Goal: Task Accomplishment & Management: Use online tool/utility

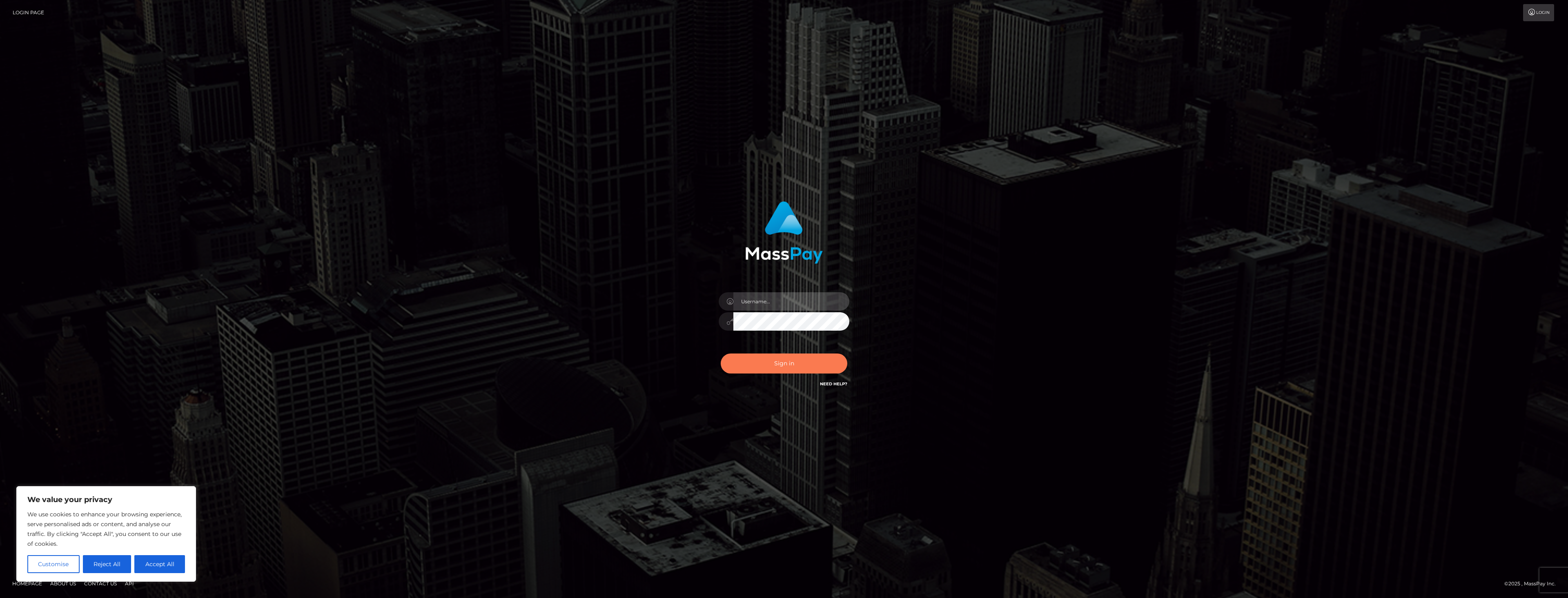
type input "dat.rush"
click at [784, 364] on button "Sign in" at bounding box center [784, 363] width 127 height 20
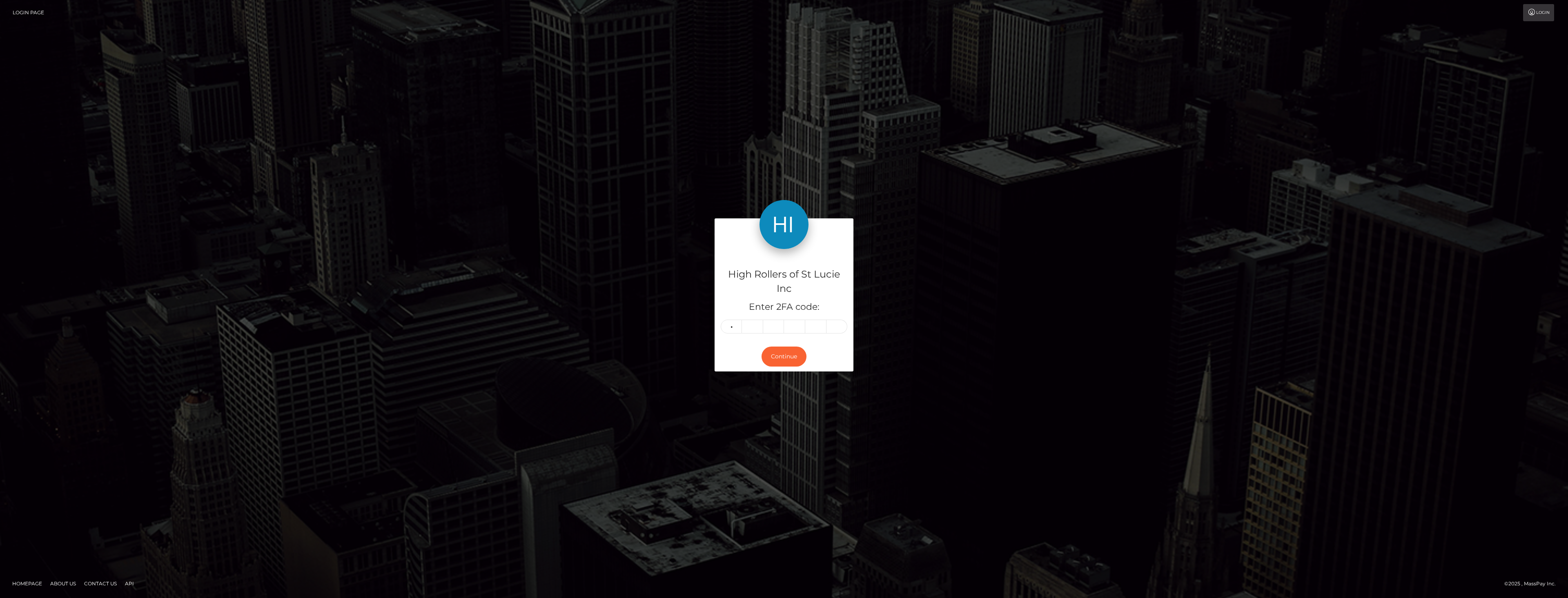
type input "9"
type input "7"
type input "1"
type input "8"
type input "7"
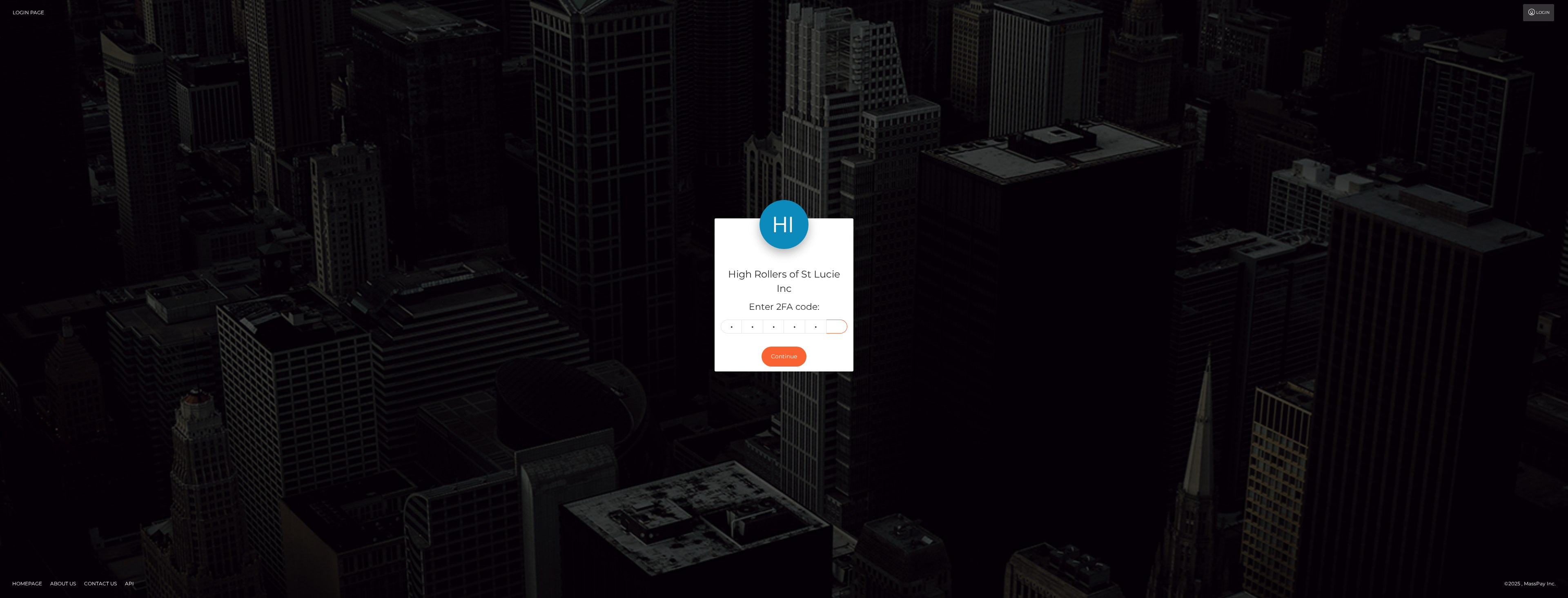
type input "3"
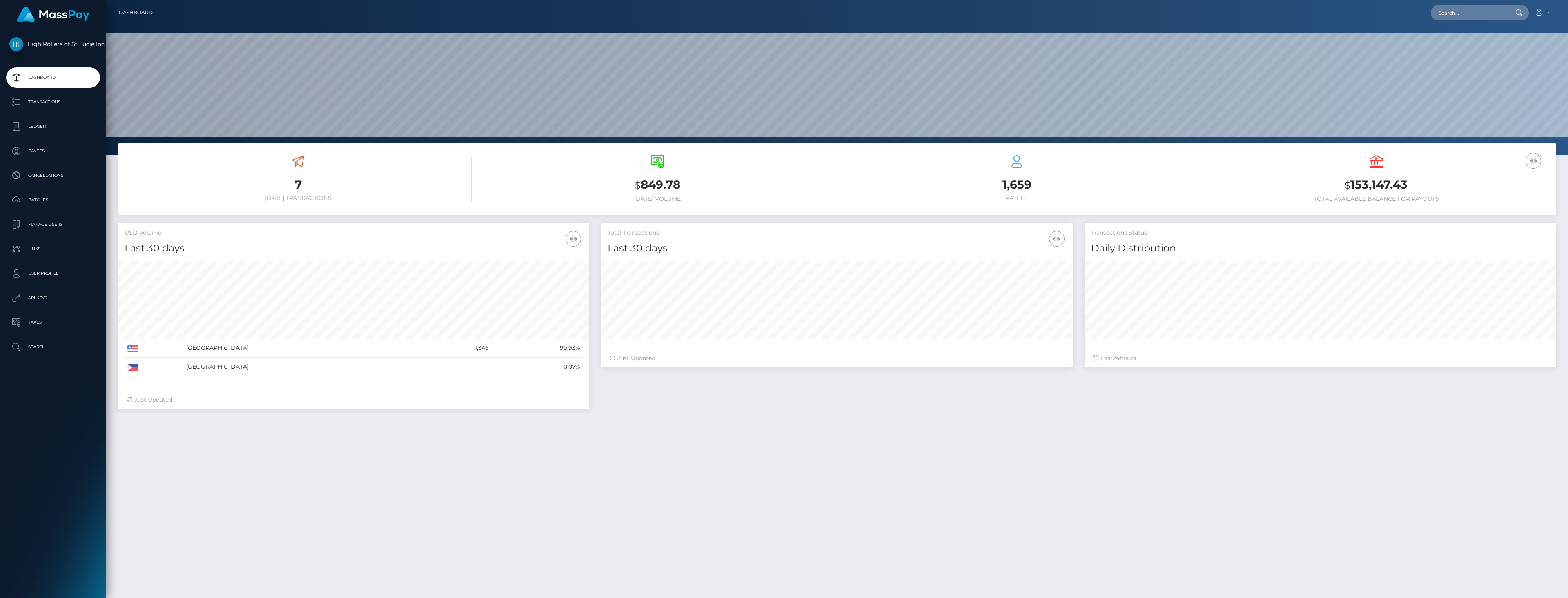
scroll to position [145, 471]
click at [165, 178] on h3 "7" at bounding box center [298, 185] width 347 height 16
click at [43, 205] on p "Batches" at bounding box center [53, 200] width 87 height 12
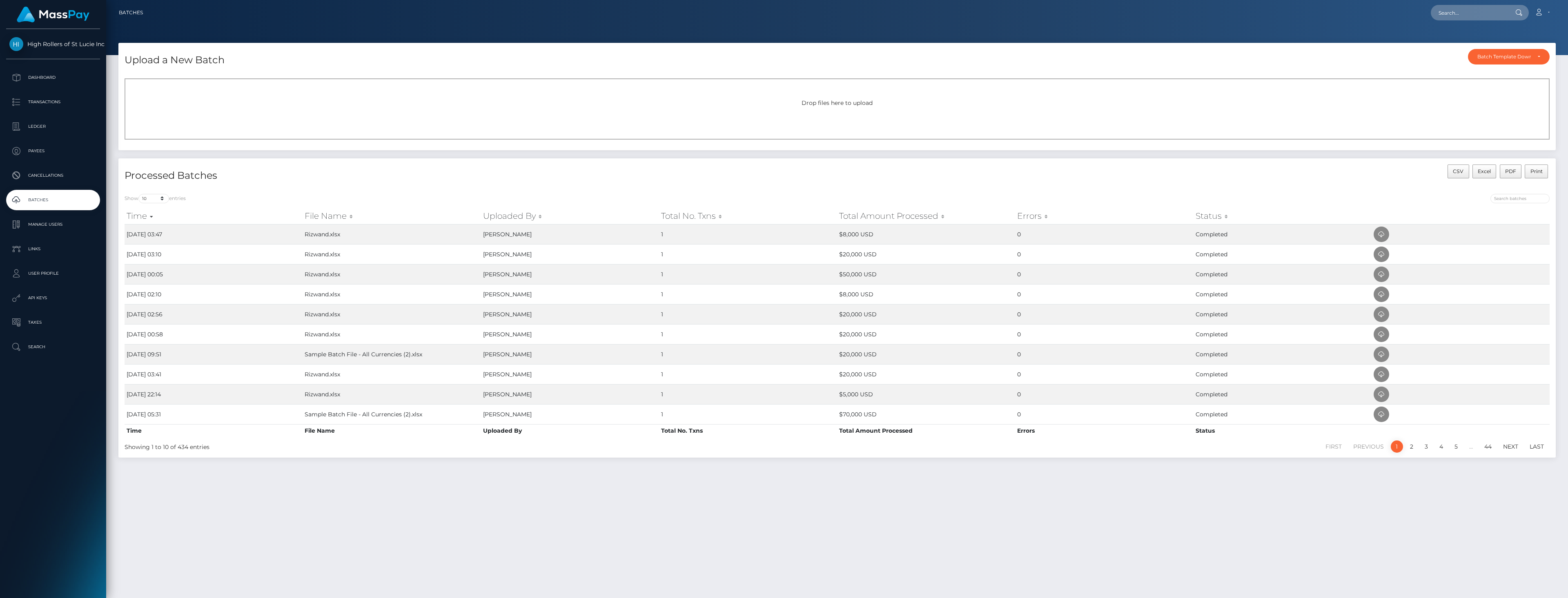
click at [507, 104] on div "Drop files here to upload" at bounding box center [837, 103] width 1407 height 9
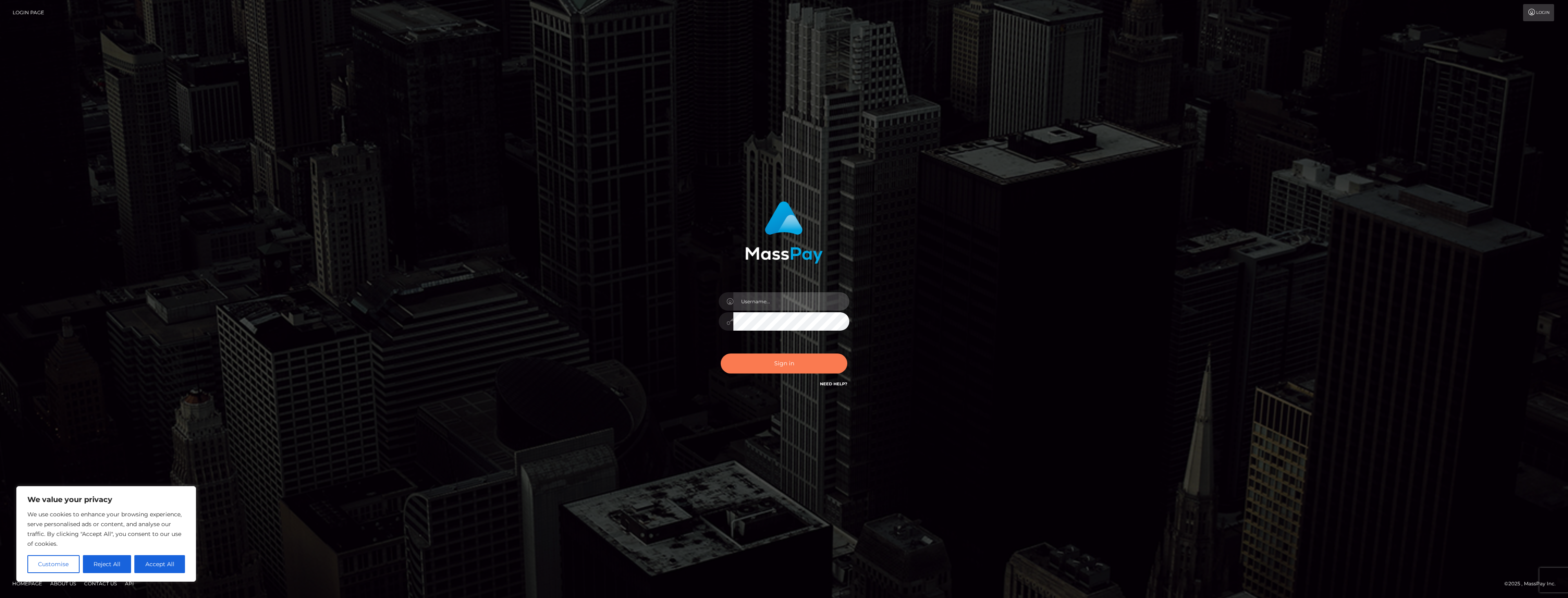
type input "dat.rush"
click at [787, 363] on button "Sign in" at bounding box center [784, 363] width 127 height 20
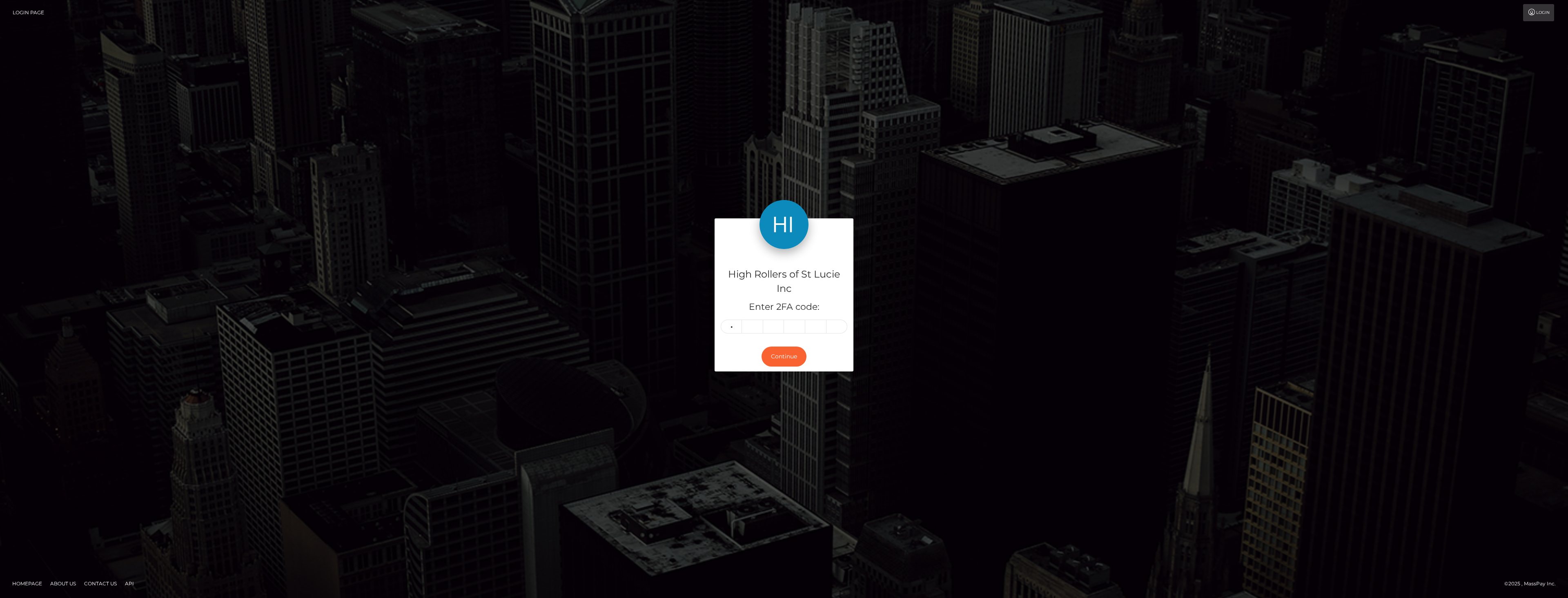
type input "4"
type input "2"
type input "6"
type input "2"
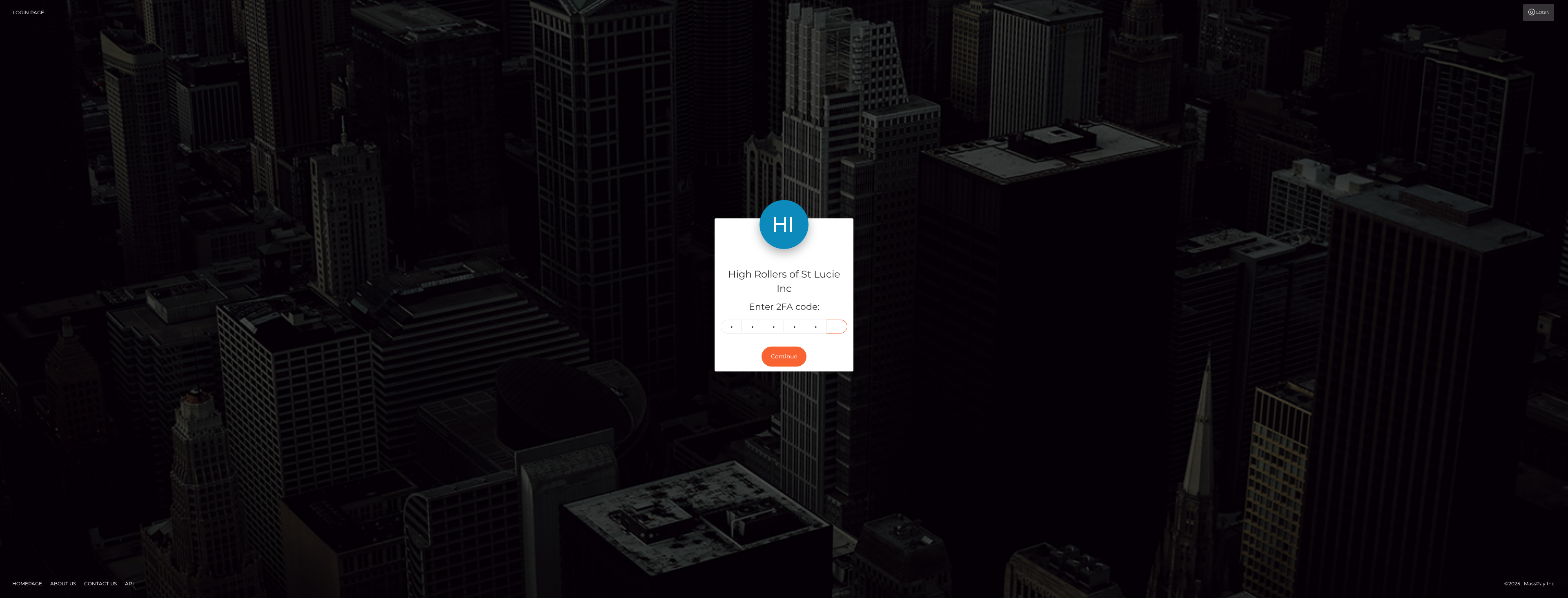
type input "9"
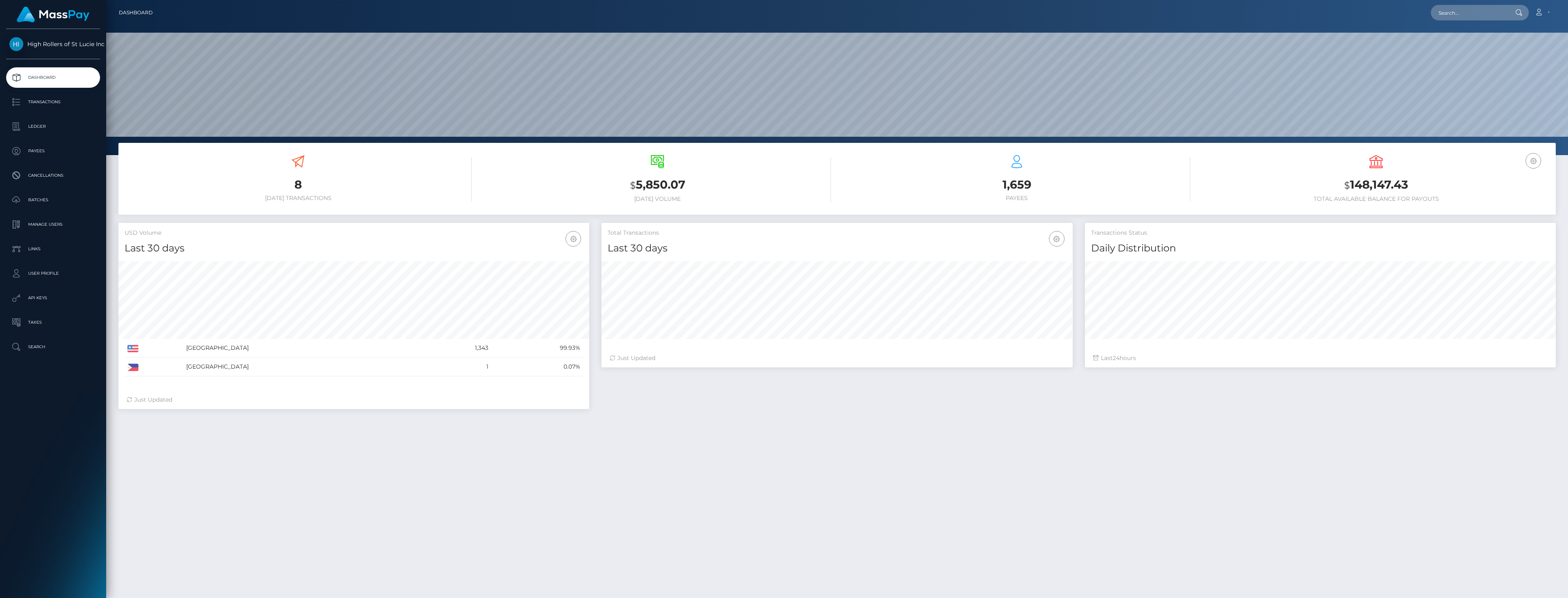
scroll to position [145, 471]
click at [222, 165] on div "8 [DATE] Transactions" at bounding box center [298, 178] width 347 height 47
click at [922, 457] on div "8 [DATE] Transactions $ 5,850.07 [DATE] Volume 1,659" at bounding box center [837, 416] width 1462 height 547
click at [48, 203] on p "Batches" at bounding box center [53, 200] width 87 height 12
